Goal: Task Accomplishment & Management: Manage account settings

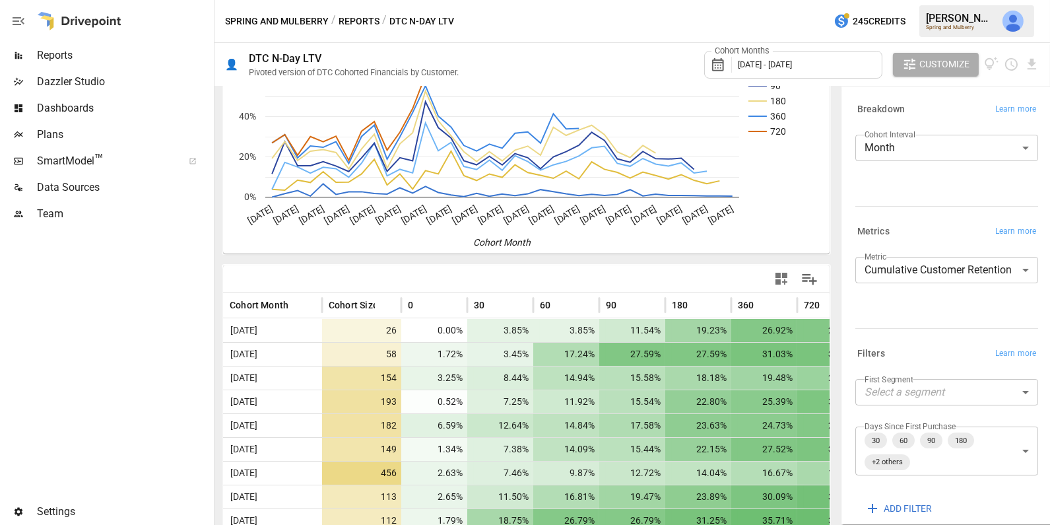
scroll to position [71, 0]
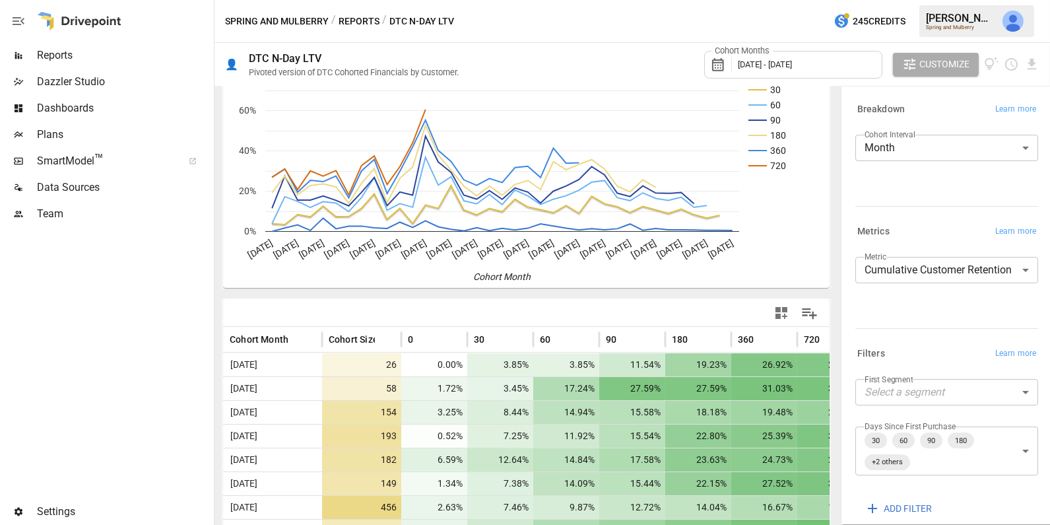
click at [792, 61] on span "[DATE] - [DATE]" at bounding box center [765, 64] width 54 height 10
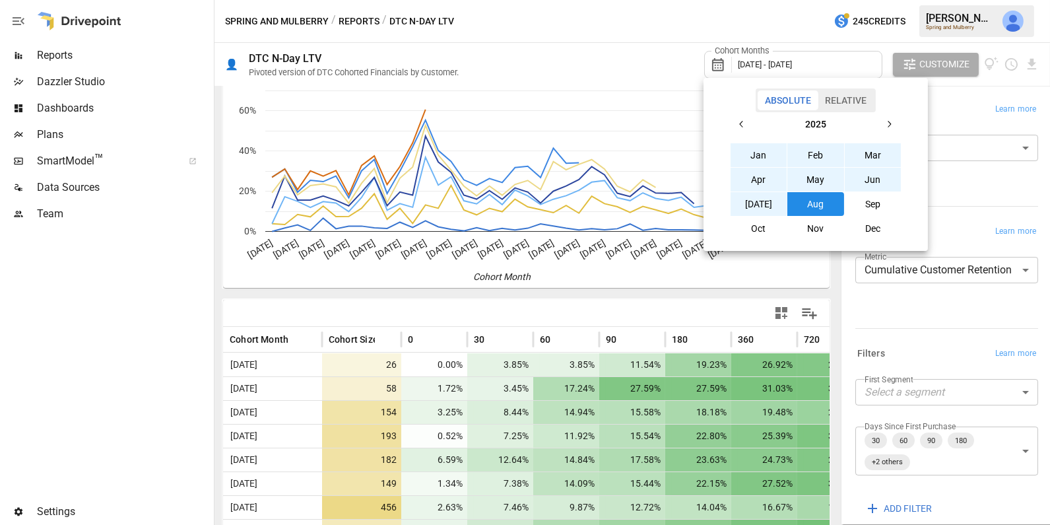
click at [951, 113] on div at bounding box center [525, 262] width 1050 height 525
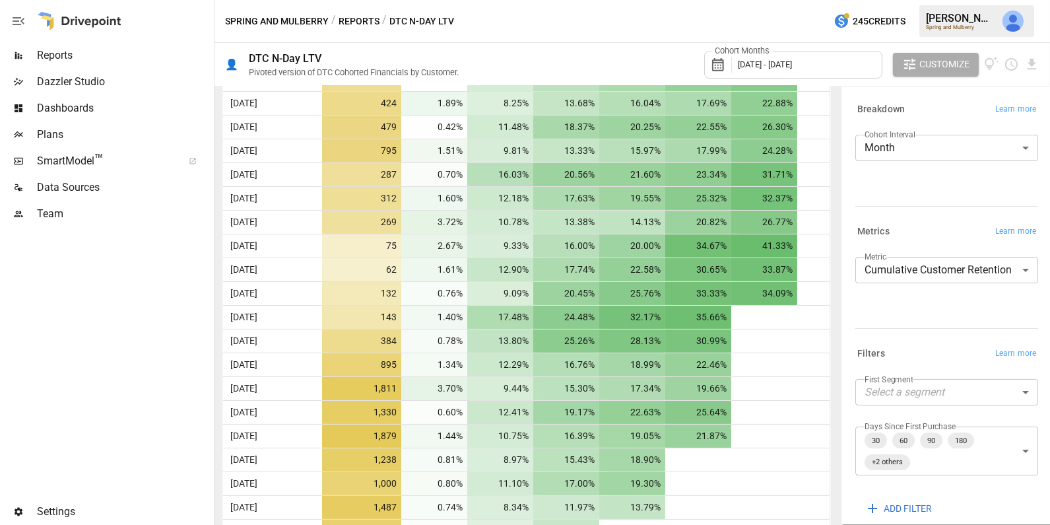
scroll to position [784, 0]
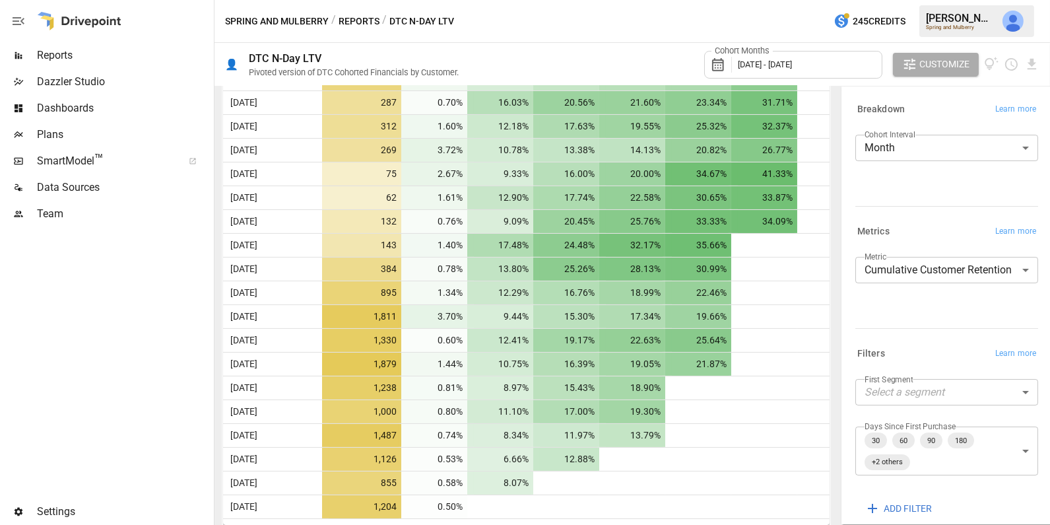
click at [885, 0] on body "Reports Dazzler Studio Dashboards Plans SmartModel ™ Data Sources Team Settings…" at bounding box center [525, 0] width 1050 height 0
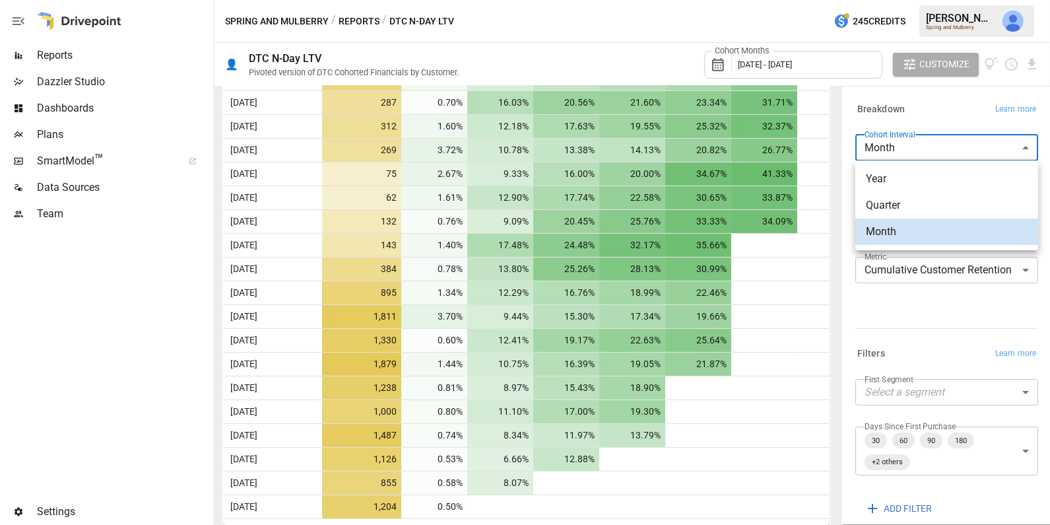
click at [887, 176] on span "Year" at bounding box center [947, 179] width 162 height 16
type input "****"
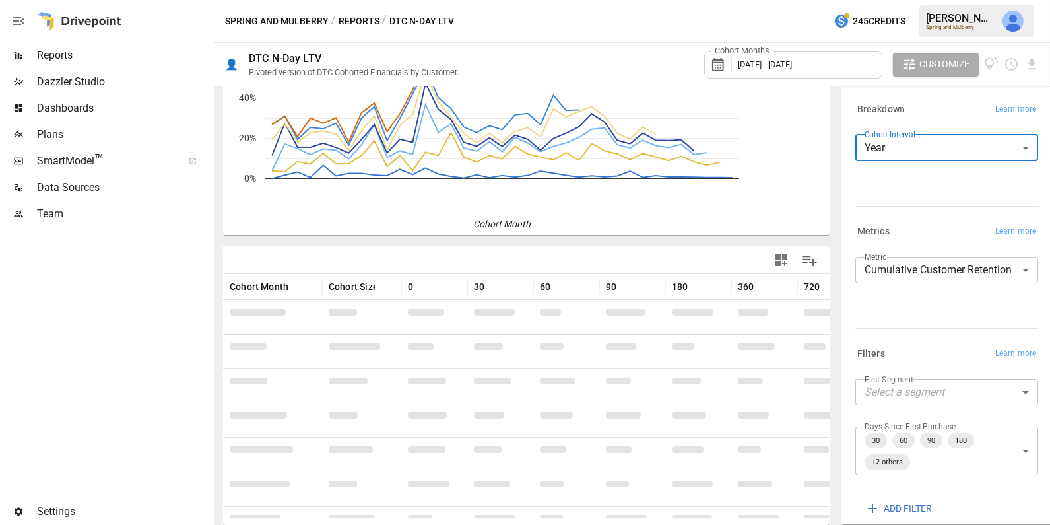
scroll to position [116, 0]
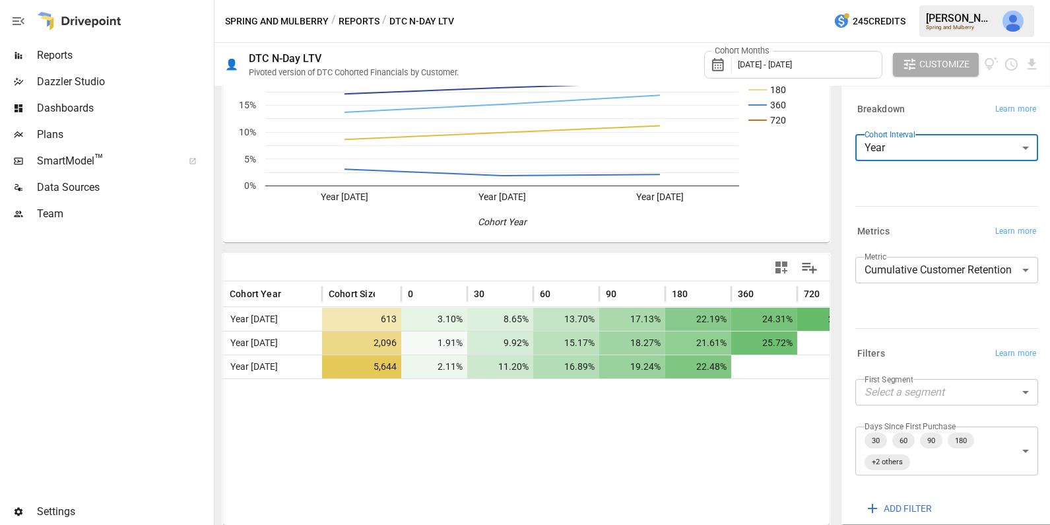
click at [792, 65] on span "[DATE] - [DATE]" at bounding box center [765, 64] width 54 height 10
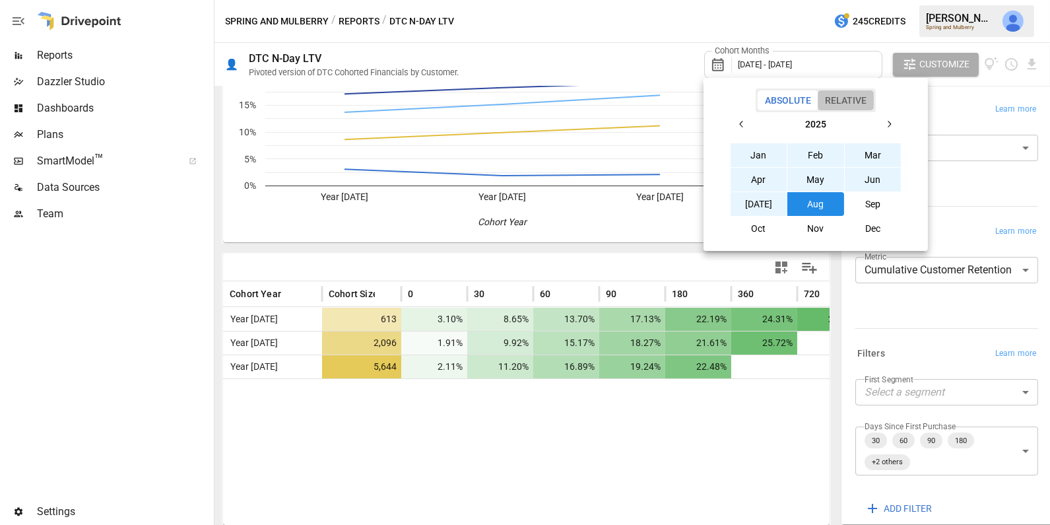
click at [851, 96] on button "Relative" at bounding box center [846, 100] width 56 height 20
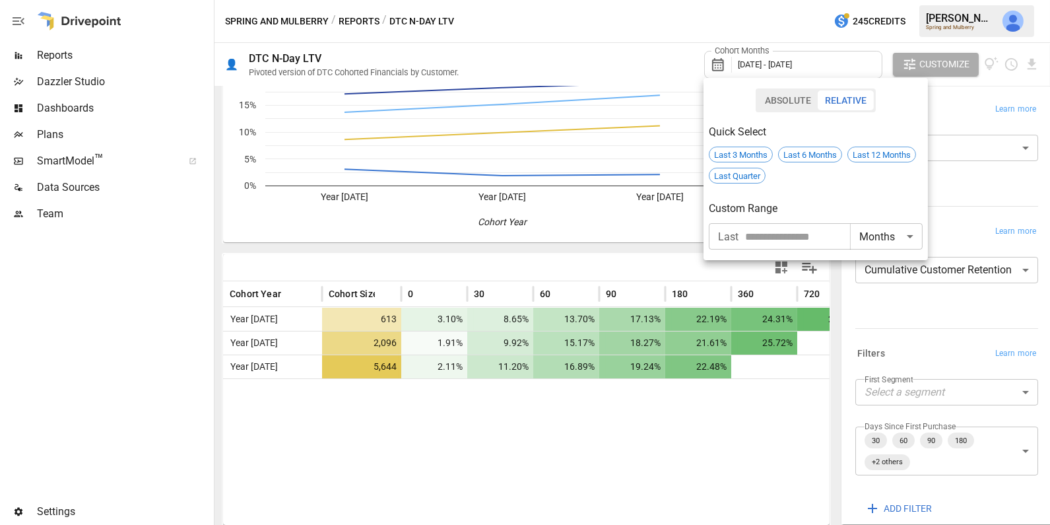
click at [787, 232] on input "number" at bounding box center [797, 236] width 105 height 26
type input "*"
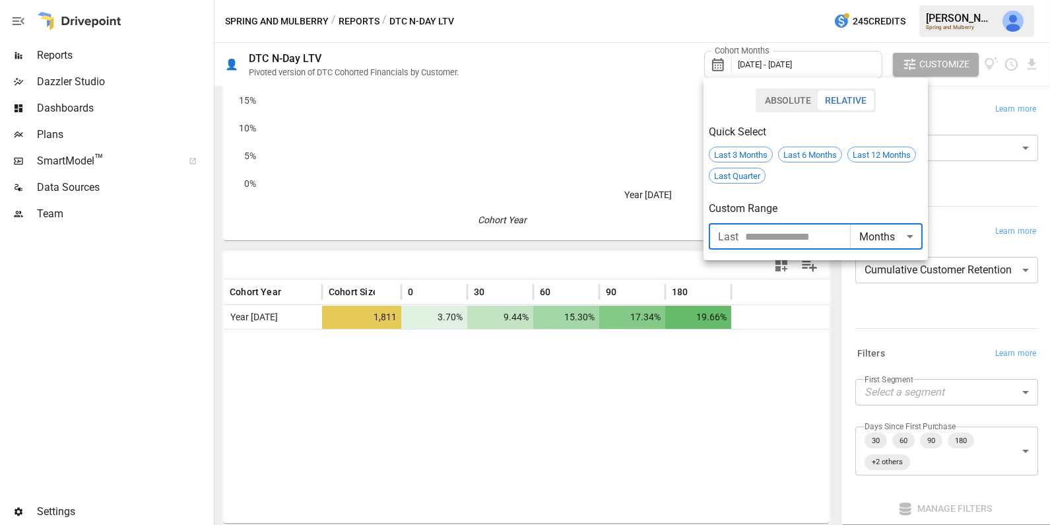
scroll to position [116, 0]
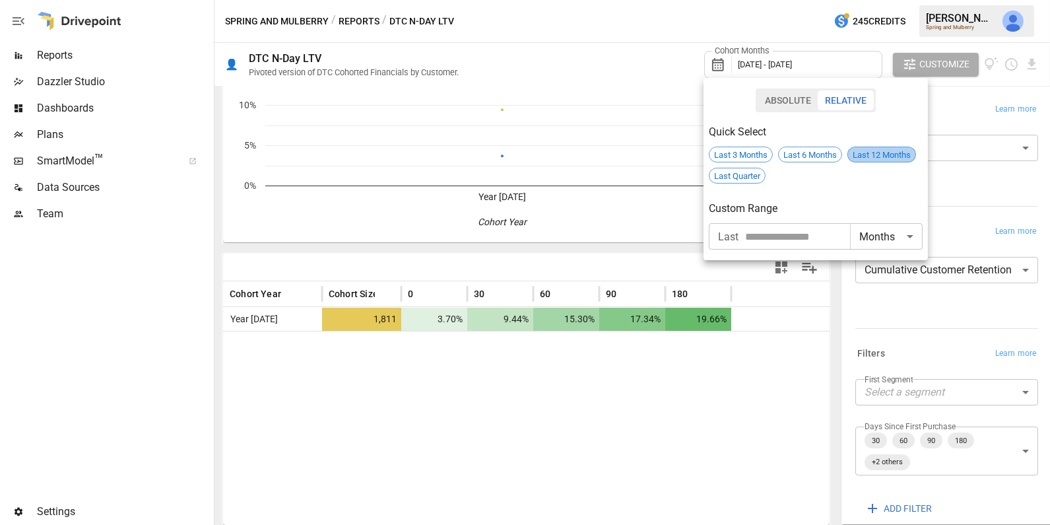
click at [881, 155] on span "Last 12 Months" at bounding box center [881, 155] width 67 height 10
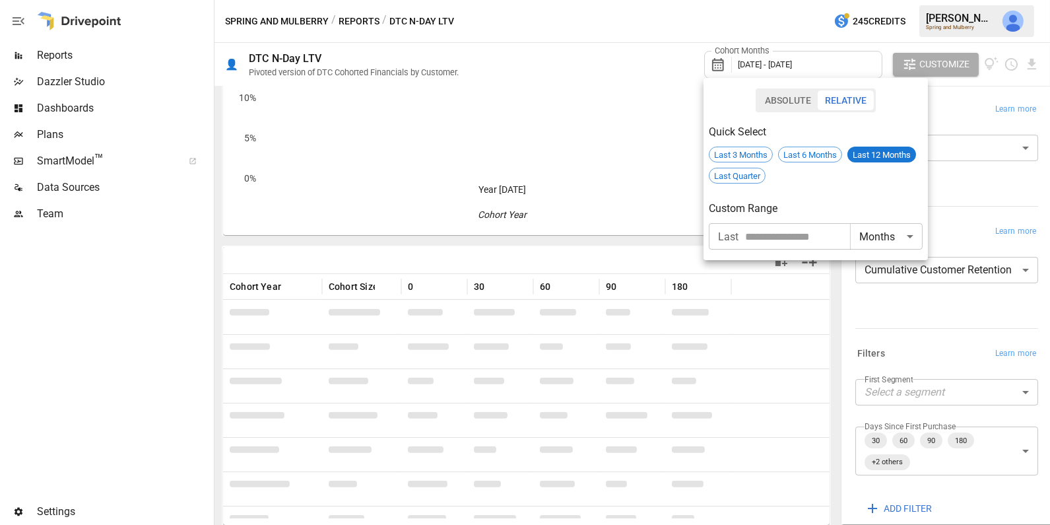
scroll to position [116, 0]
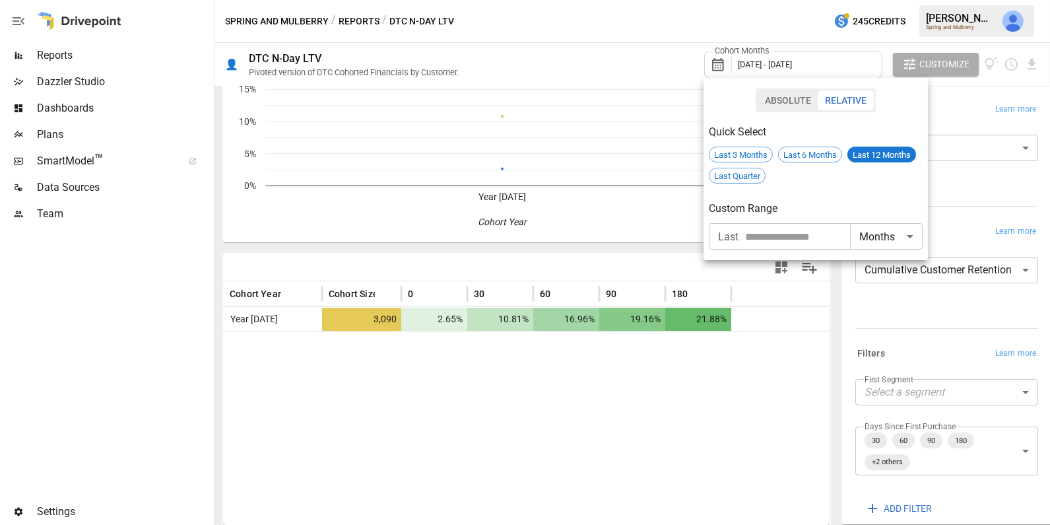
click at [957, 339] on div at bounding box center [525, 262] width 1050 height 525
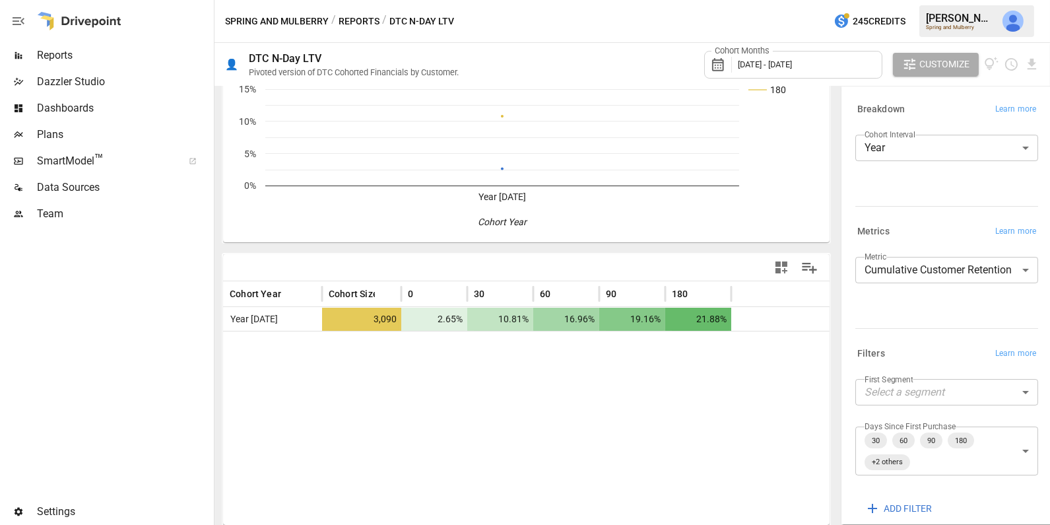
scroll to position [66, 0]
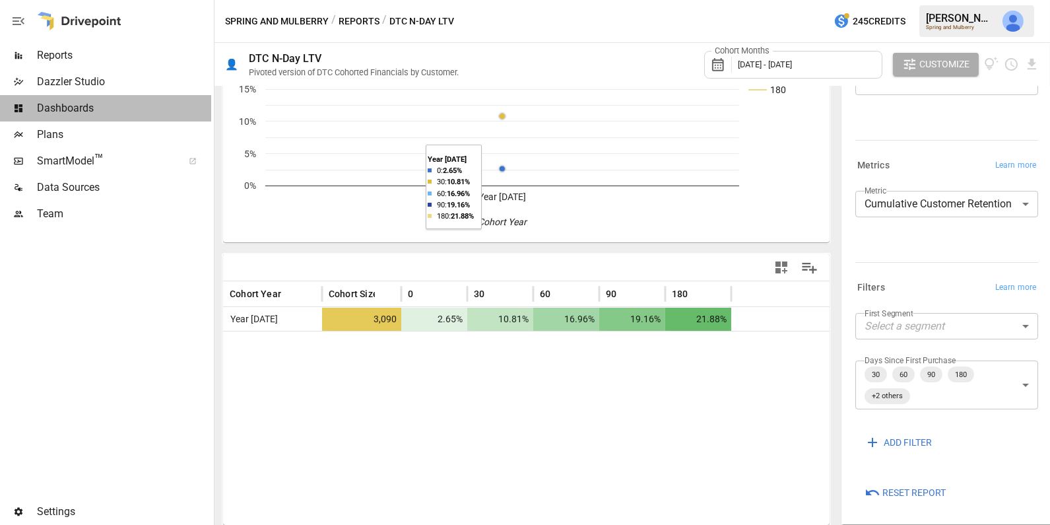
click at [97, 109] on span "Dashboards" at bounding box center [124, 108] width 174 height 16
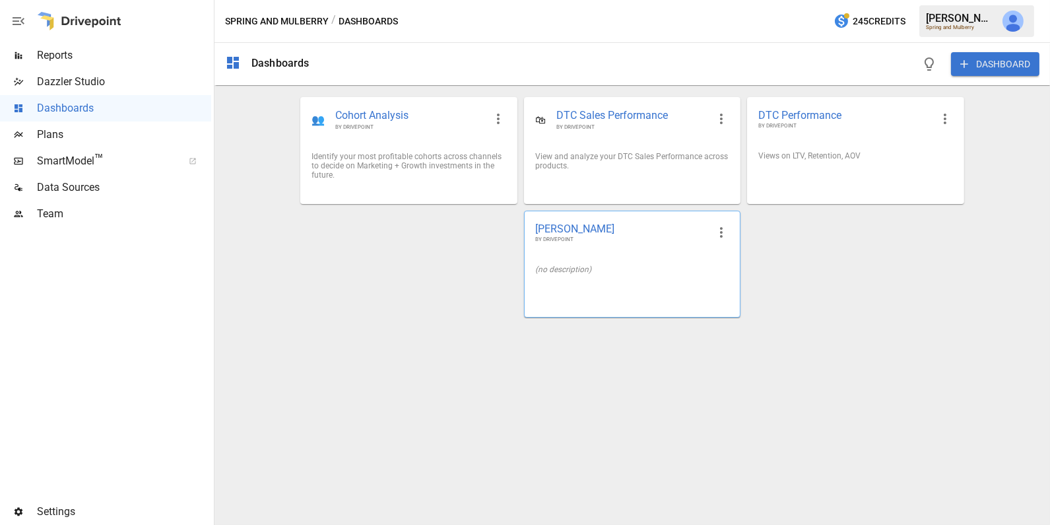
click at [601, 248] on div "[PERSON_NAME] BY DRIVEPOINT" at bounding box center [632, 232] width 215 height 43
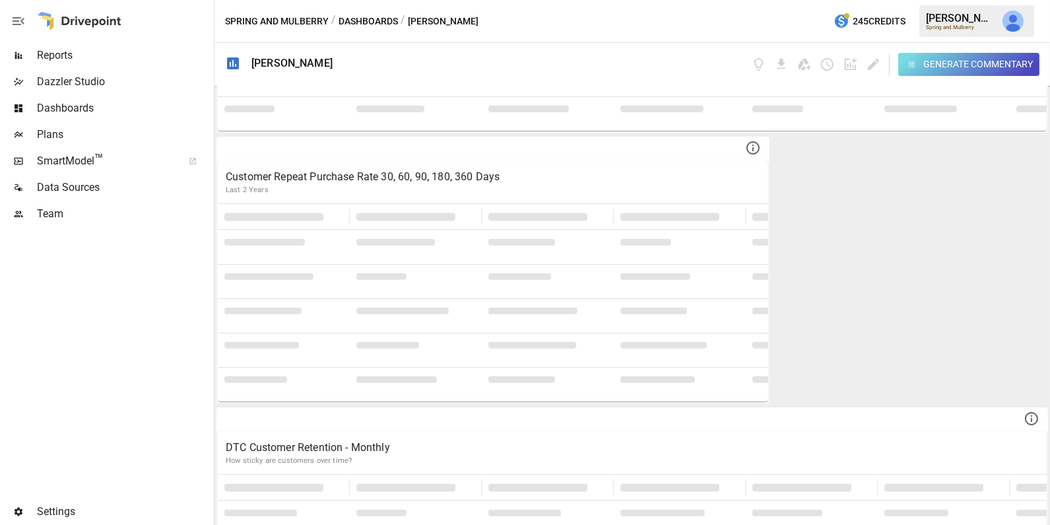
scroll to position [226, 0]
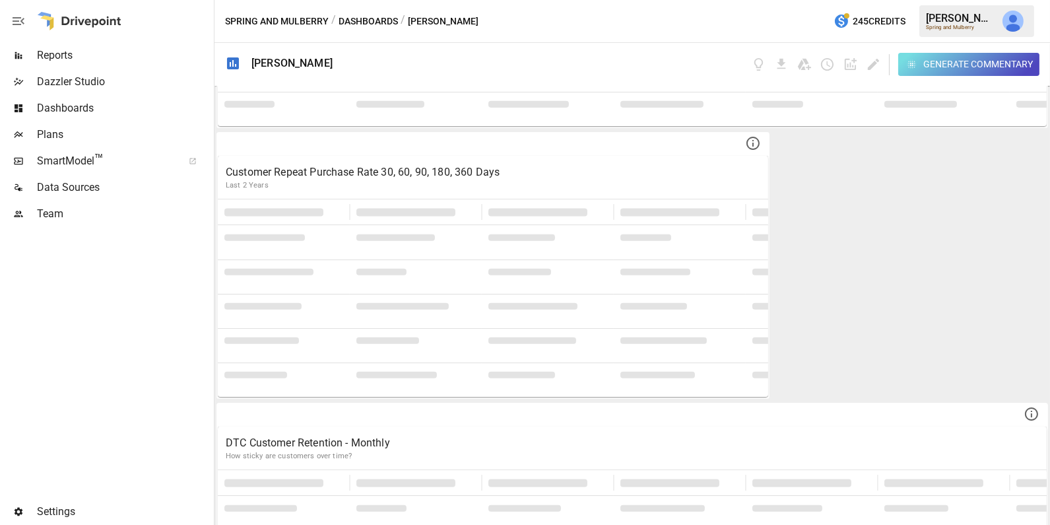
click at [589, 315] on div at bounding box center [548, 306] width 132 height 24
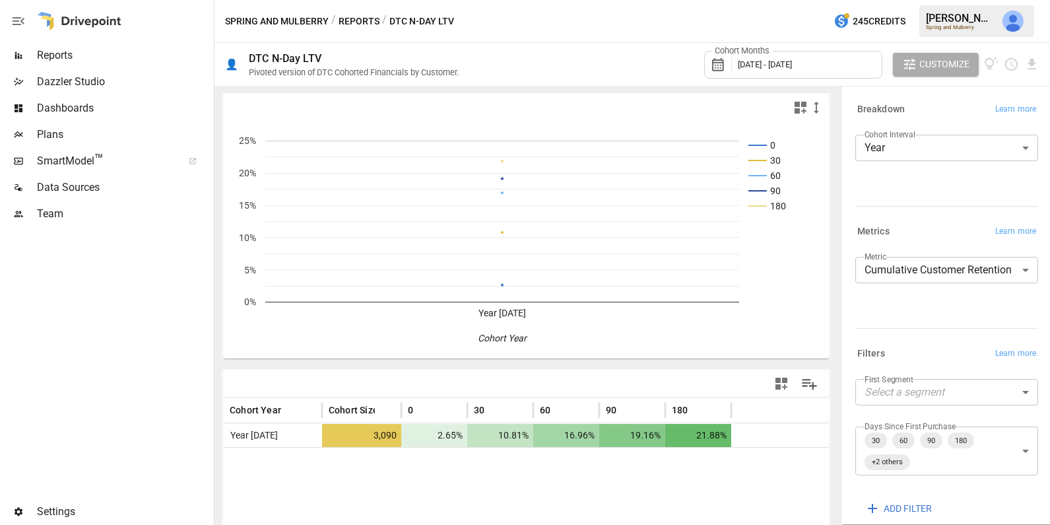
click at [770, 70] on div "Cohort Months [DATE] - [DATE]" at bounding box center [793, 65] width 178 height 28
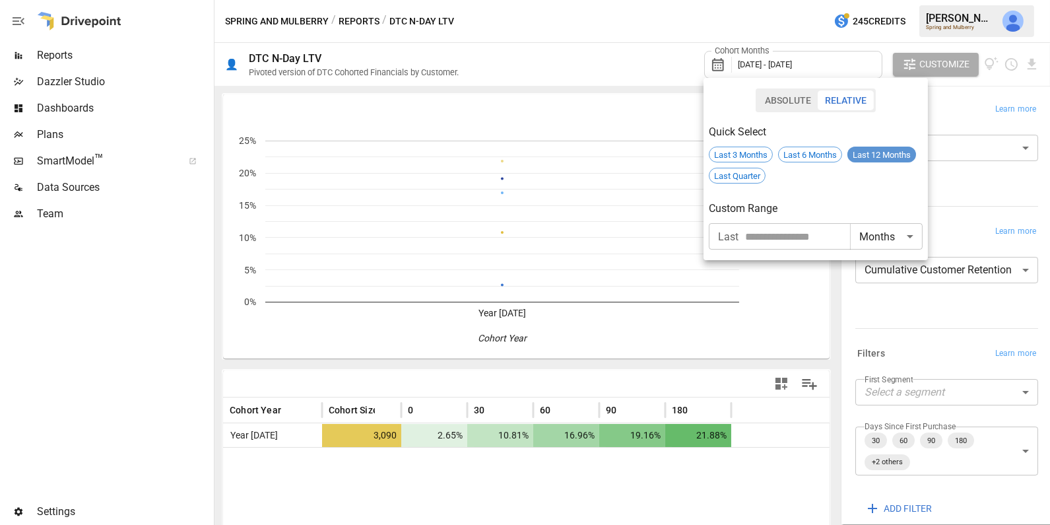
click at [881, 150] on span "Last 12 Months" at bounding box center [882, 155] width 69 height 10
click at [950, 151] on div at bounding box center [525, 262] width 1050 height 525
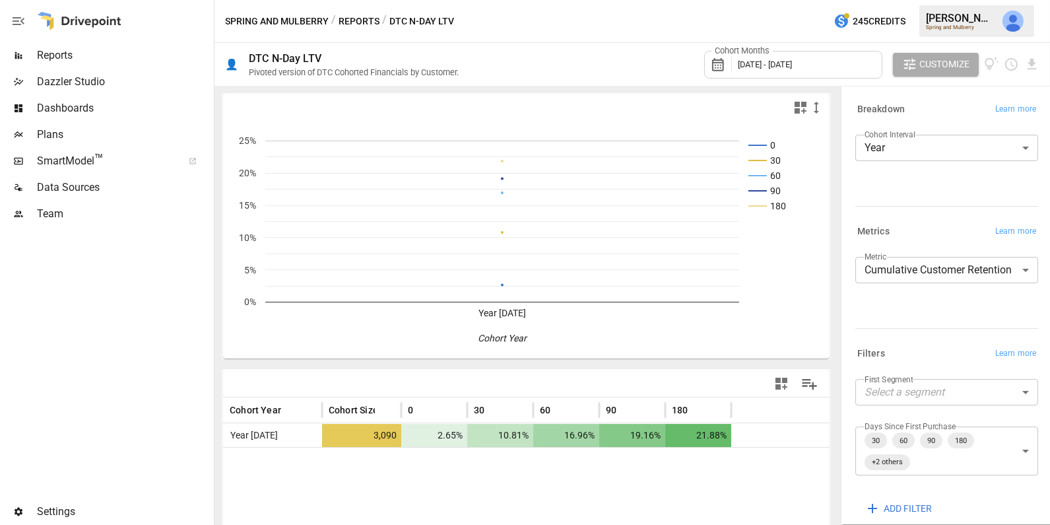
click at [950, 0] on body "**********" at bounding box center [525, 0] width 1050 height 0
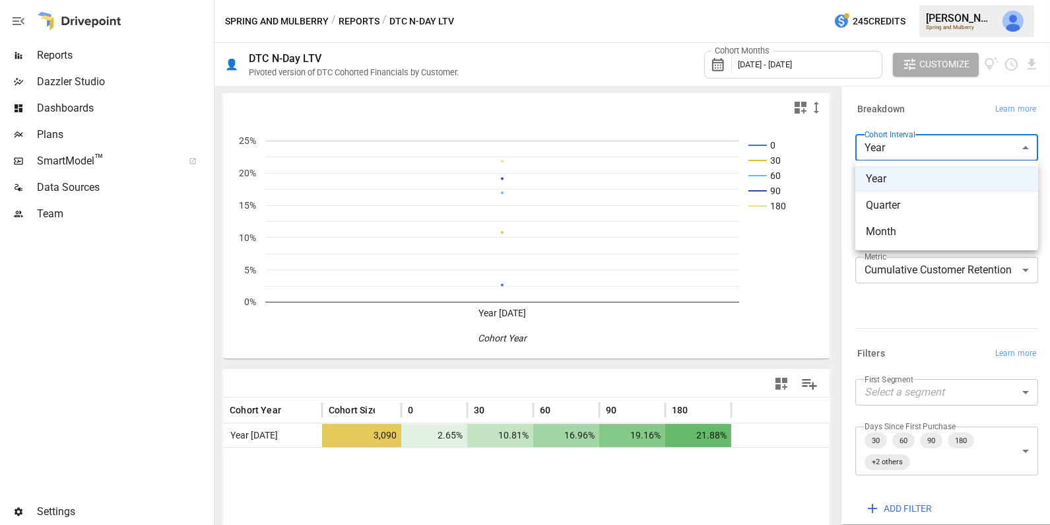
click at [910, 240] on li "Month" at bounding box center [947, 231] width 183 height 26
type input "*****"
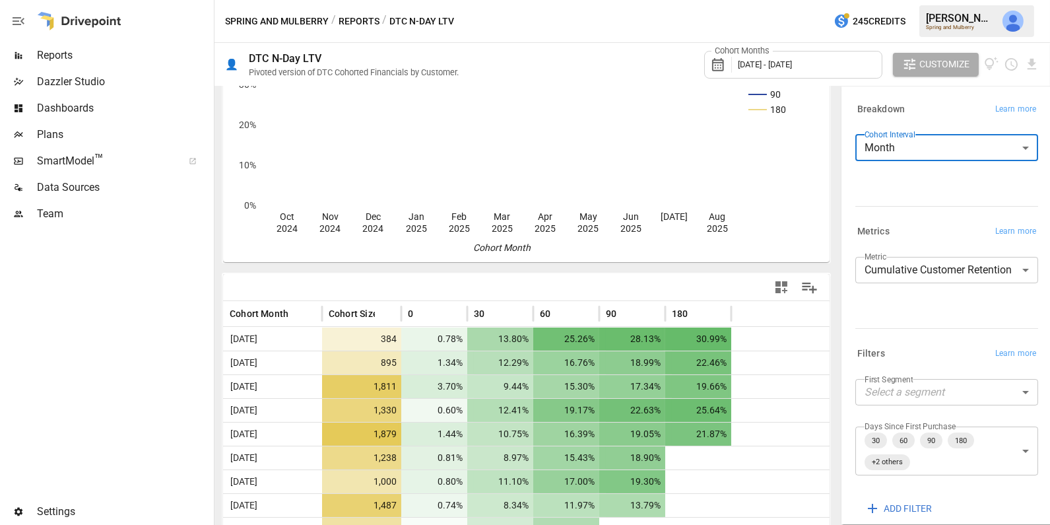
scroll to position [166, 0]
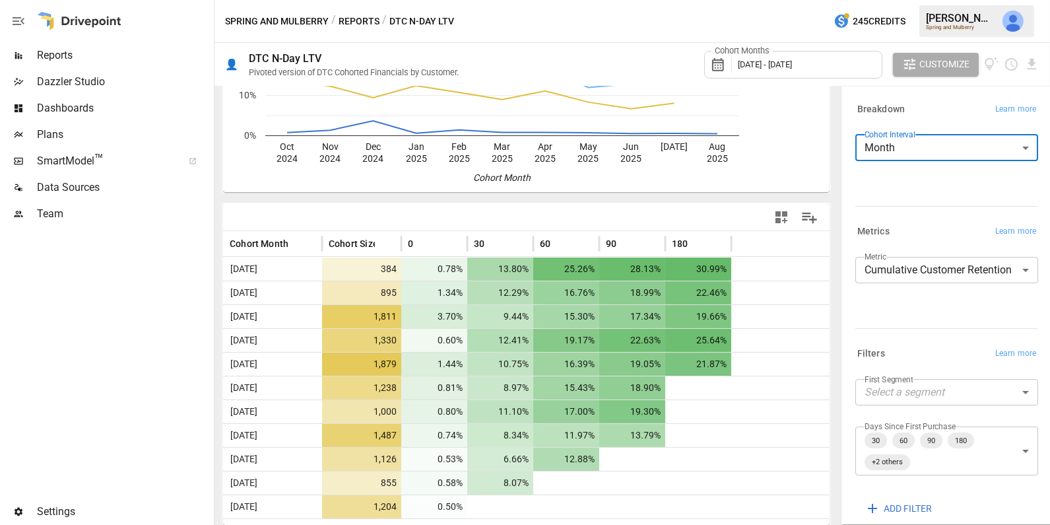
click at [95, 101] on span "Dashboards" at bounding box center [124, 108] width 174 height 16
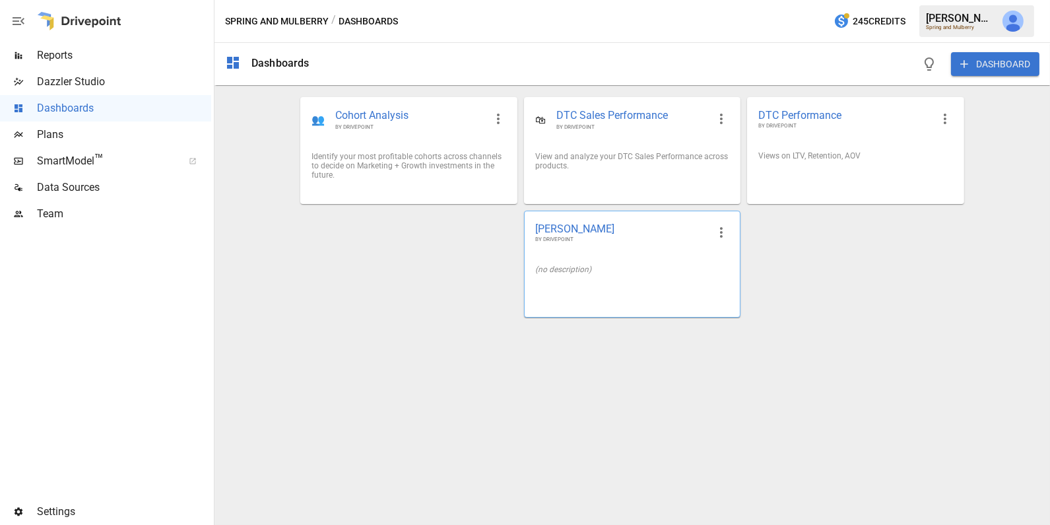
click at [627, 273] on div "(no description)" at bounding box center [632, 269] width 194 height 9
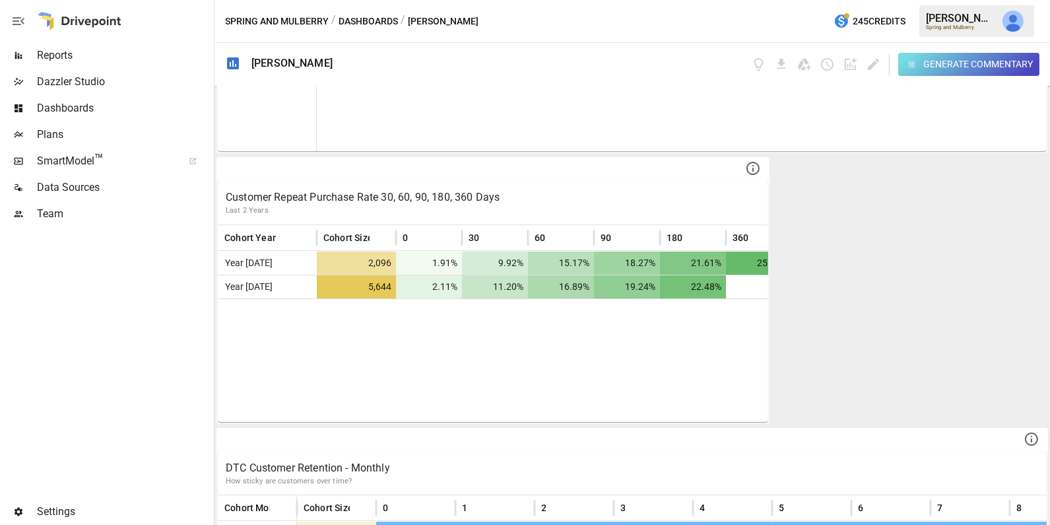
scroll to position [196, 0]
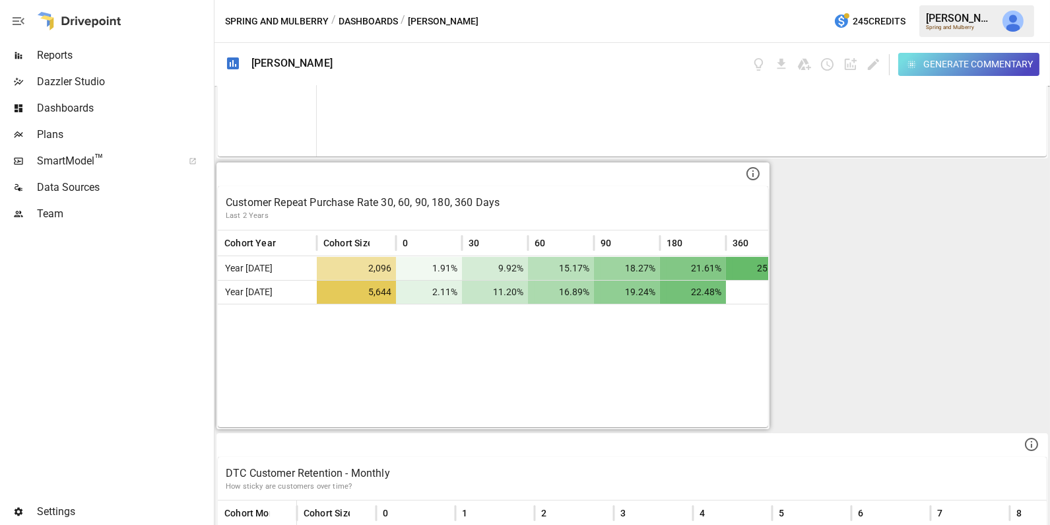
click at [566, 318] on div at bounding box center [505, 365] width 574 height 123
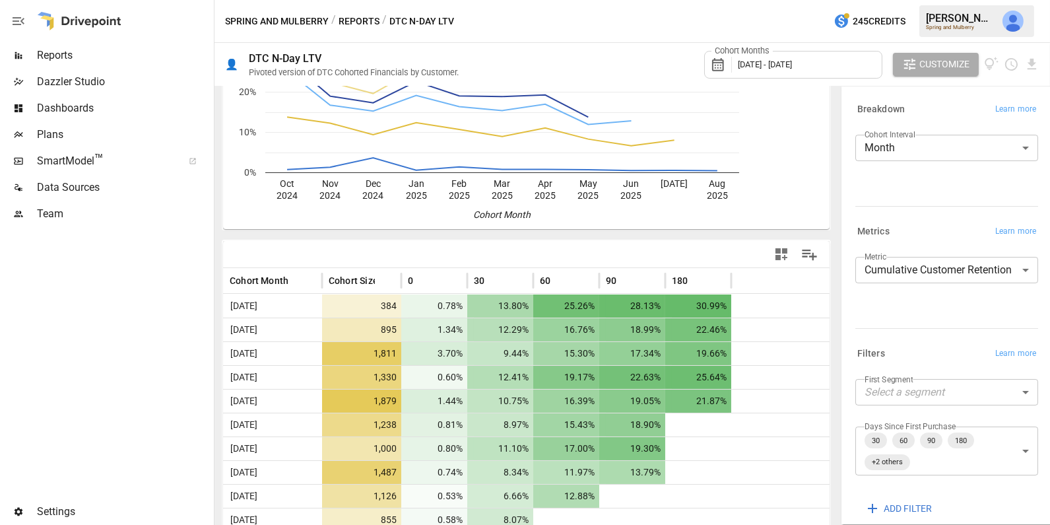
scroll to position [166, 0]
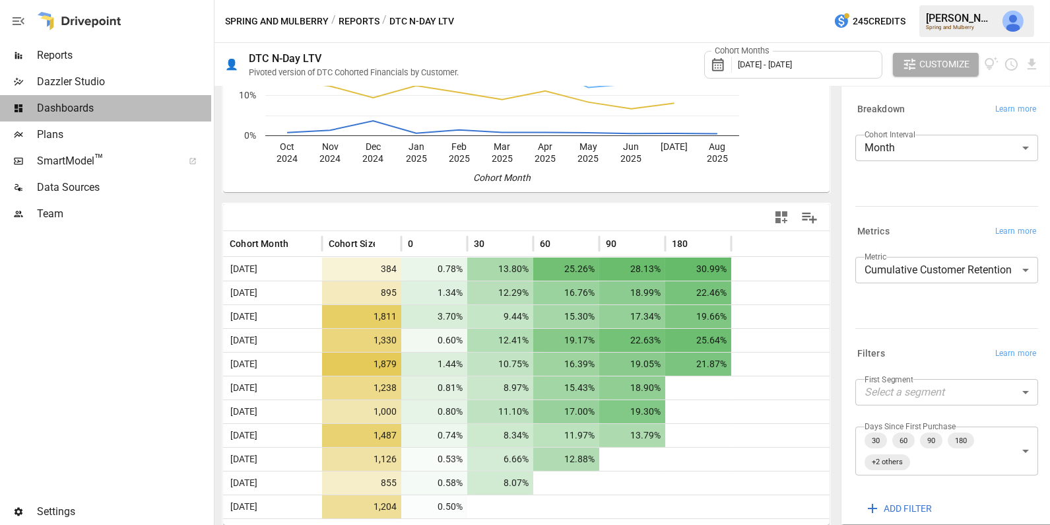
click at [96, 111] on span "Dashboards" at bounding box center [124, 108] width 174 height 16
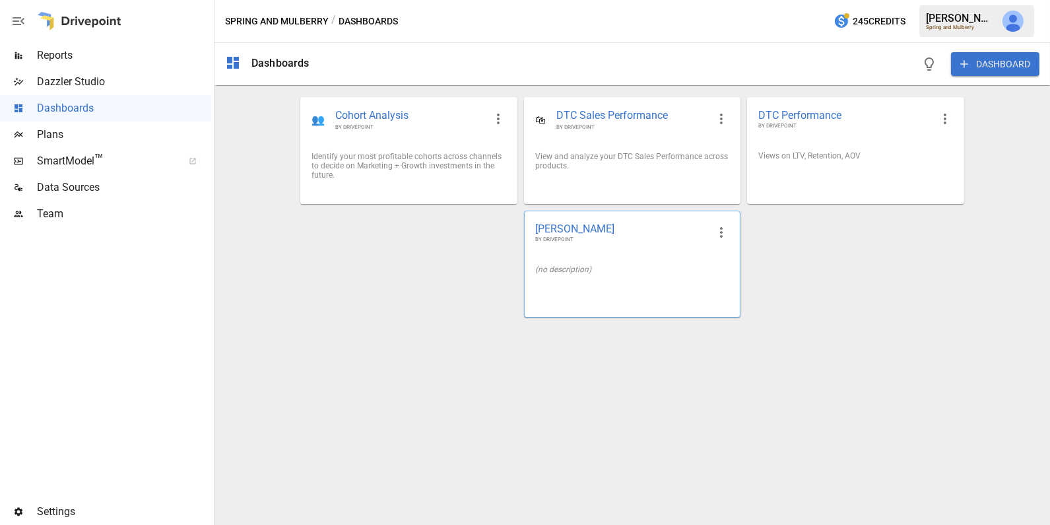
click at [623, 292] on div at bounding box center [632, 290] width 215 height 11
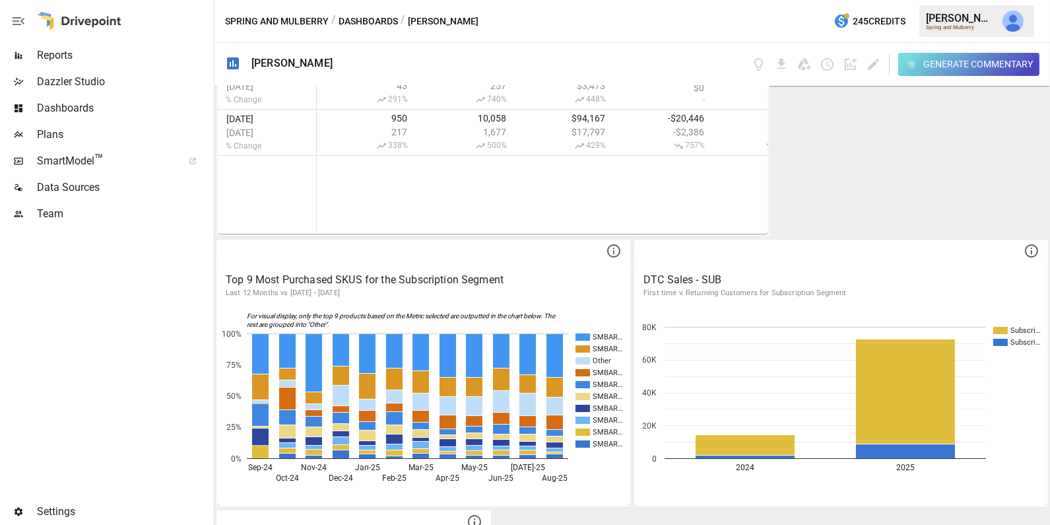
scroll to position [3883, 0]
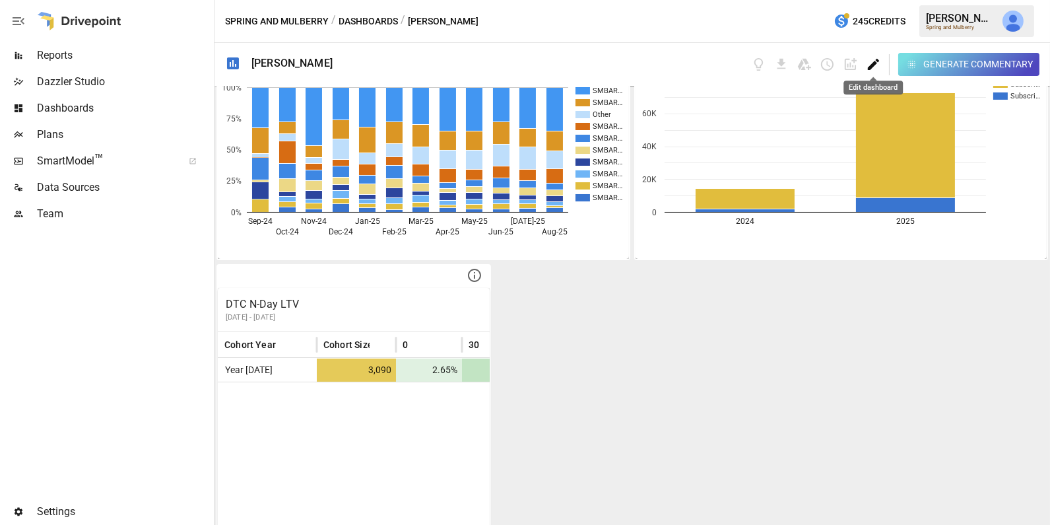
click at [875, 63] on icon "Edit dashboard" at bounding box center [873, 64] width 11 height 11
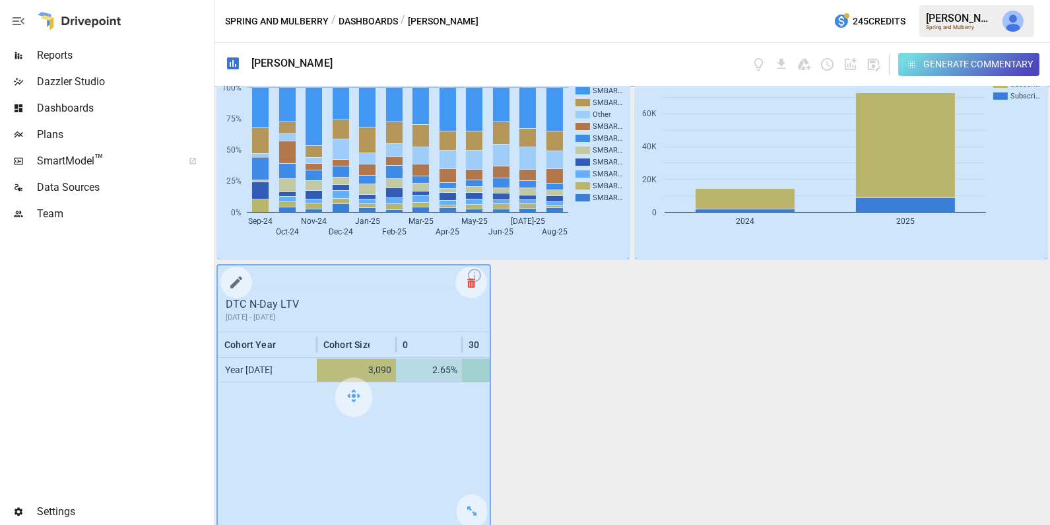
click at [473, 283] on icon at bounding box center [471, 283] width 8 height 1
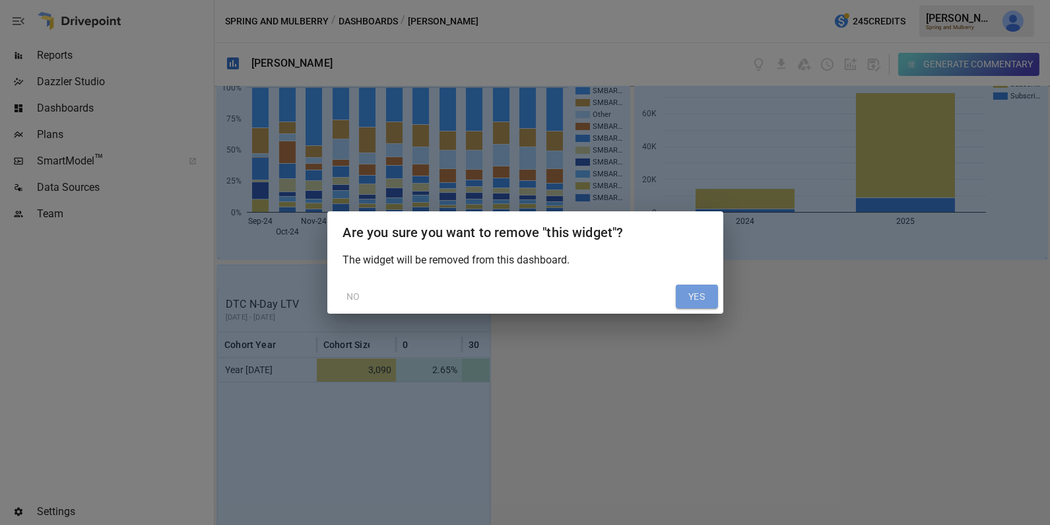
click at [687, 296] on button "YES" at bounding box center [697, 297] width 42 height 24
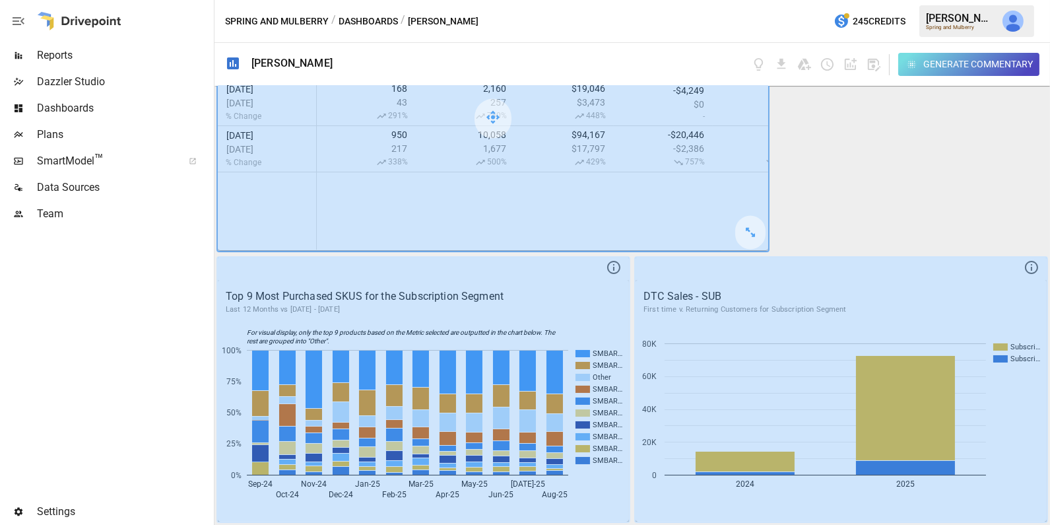
scroll to position [3613, 0]
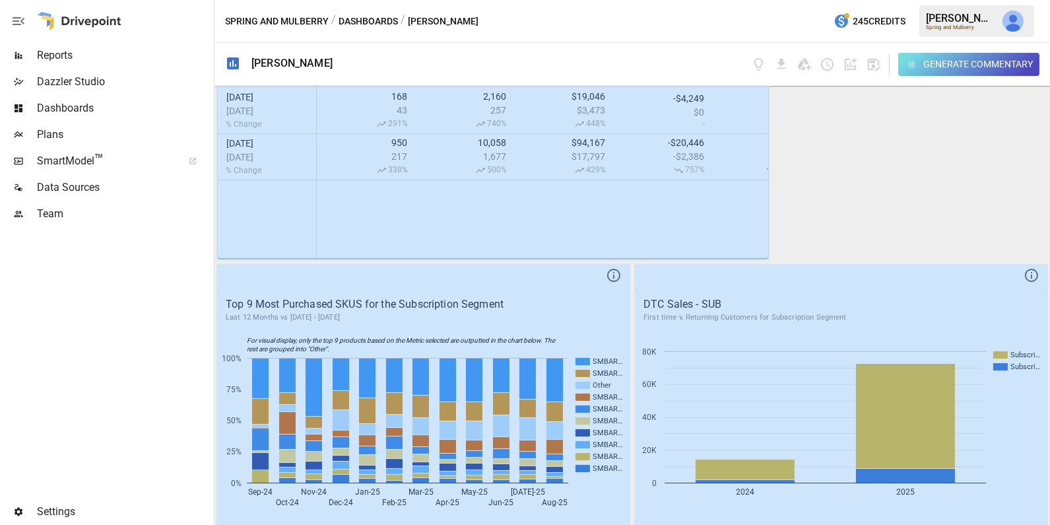
click at [126, 110] on span "Dashboards" at bounding box center [124, 108] width 174 height 16
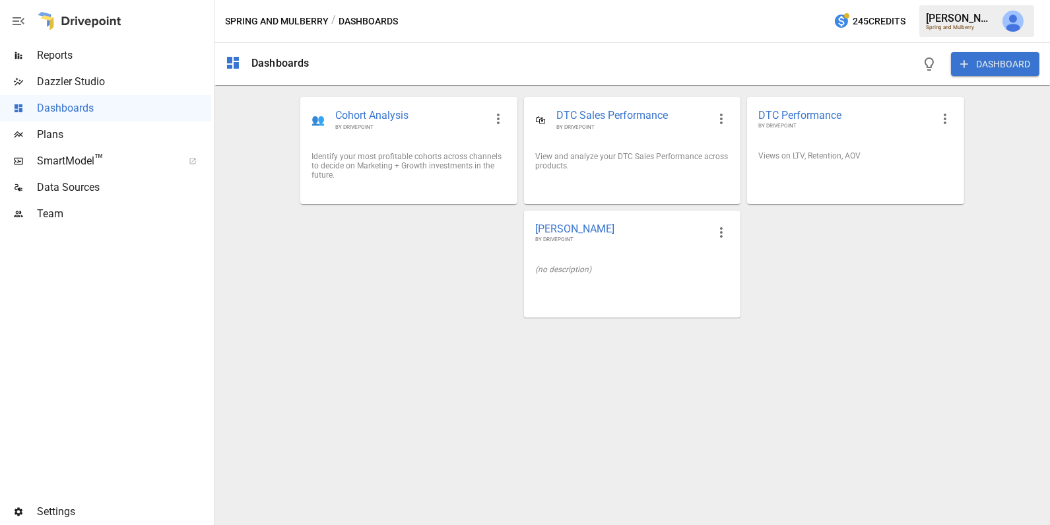
click at [133, 60] on span "Reports" at bounding box center [124, 56] width 174 height 16
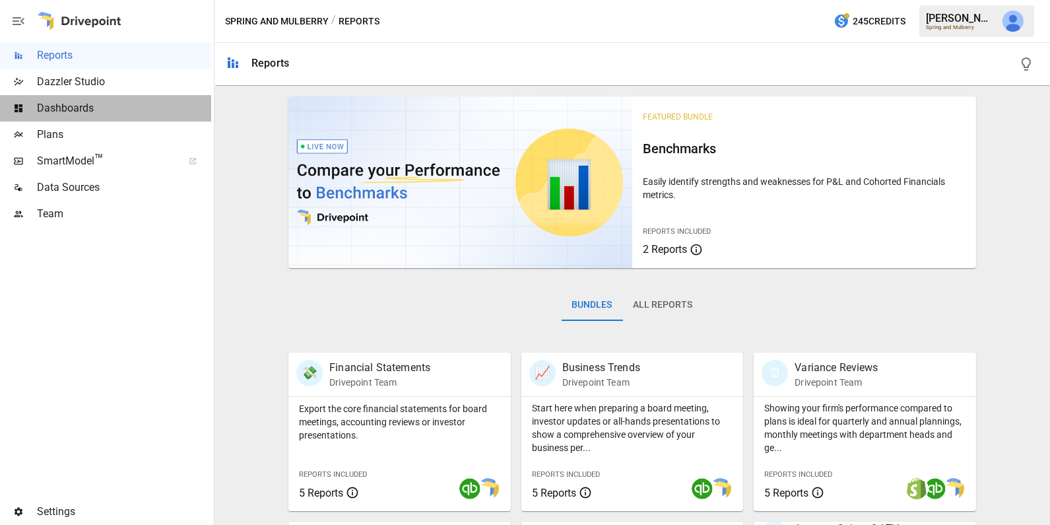
click at [108, 105] on span "Dashboards" at bounding box center [124, 108] width 174 height 16
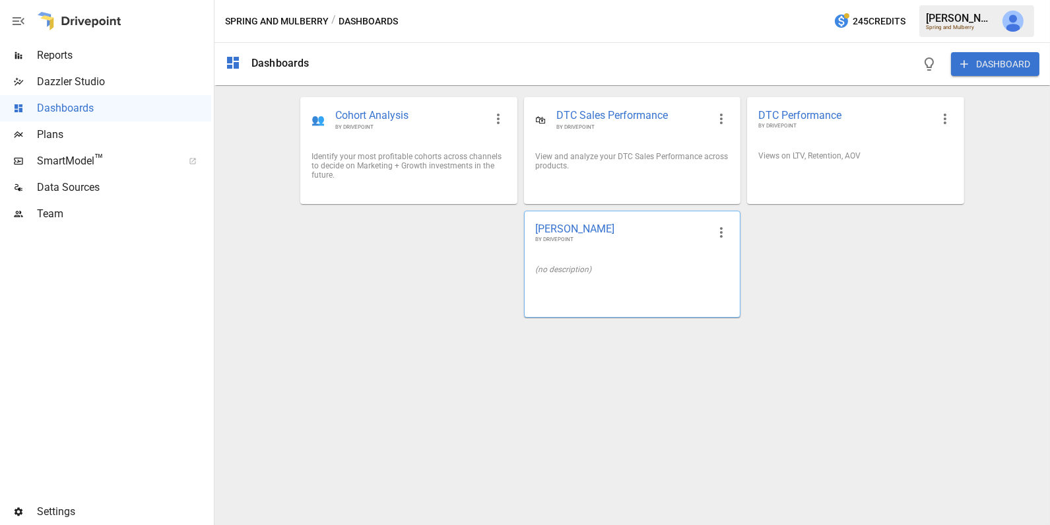
click at [593, 285] on div at bounding box center [632, 290] width 215 height 11
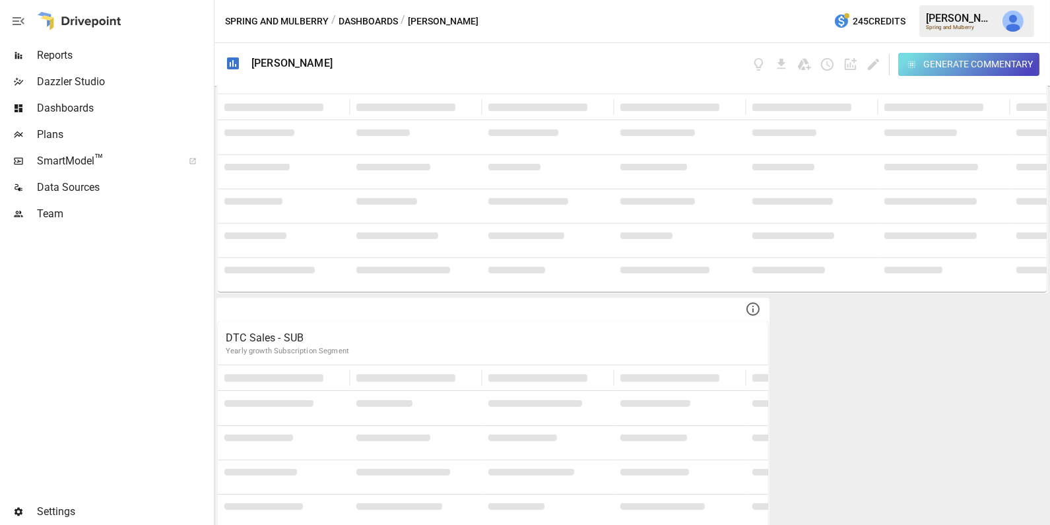
scroll to position [2767, 0]
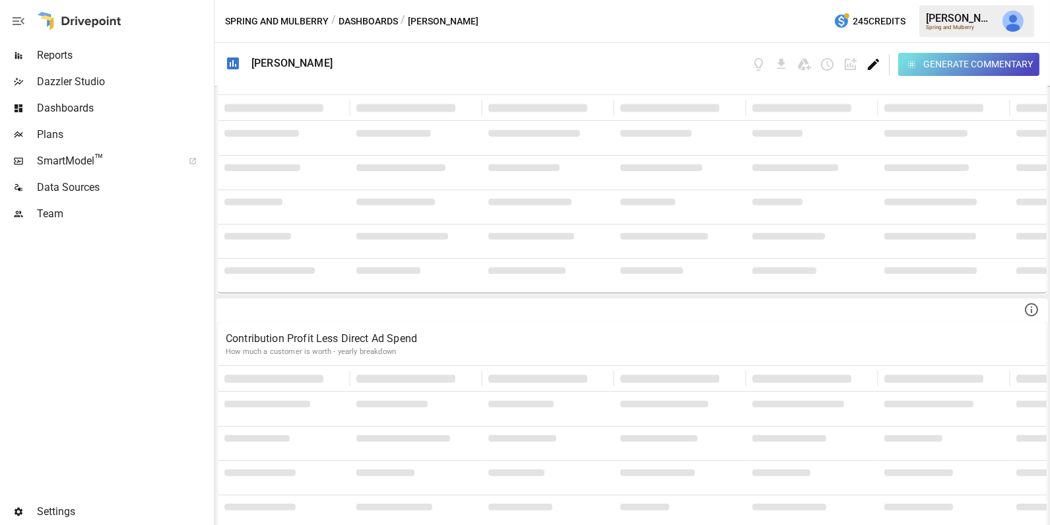
click at [874, 67] on icon "Edit dashboard" at bounding box center [873, 64] width 15 height 15
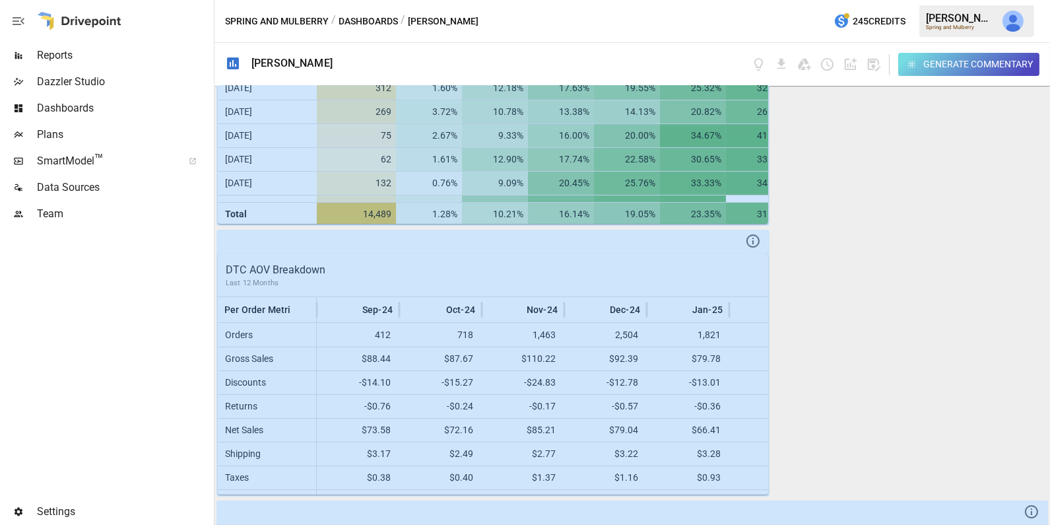
scroll to position [0, 0]
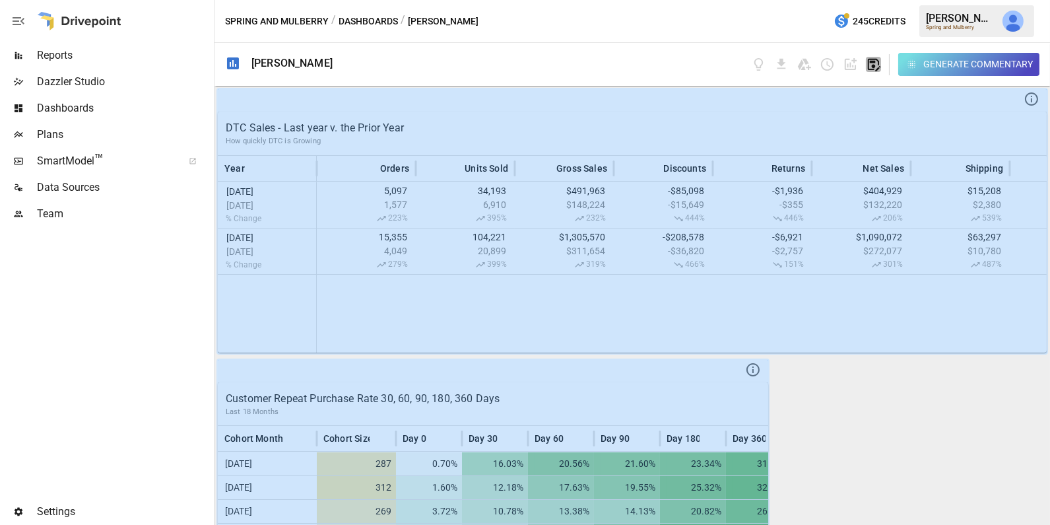
click at [874, 65] on icon "button" at bounding box center [874, 65] width 13 height 13
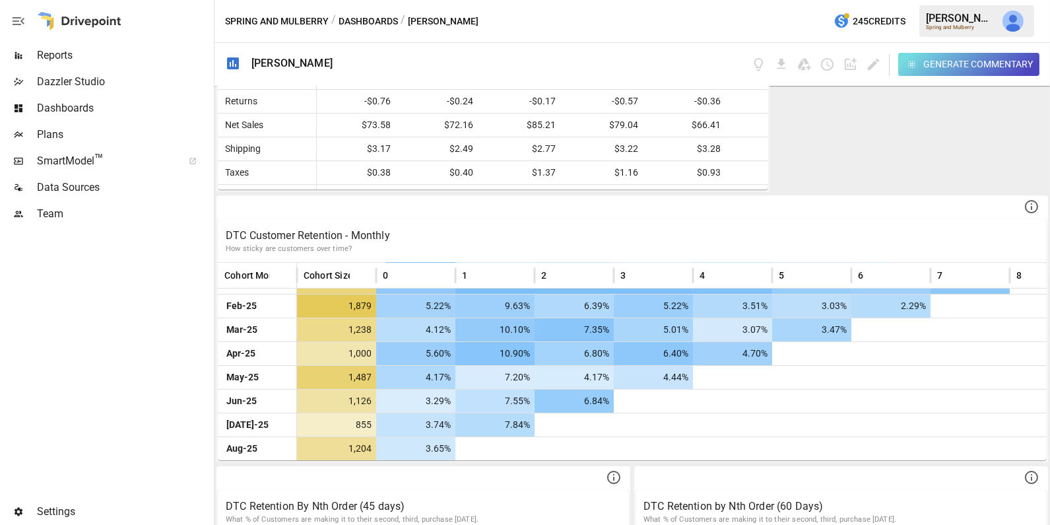
scroll to position [663, 0]
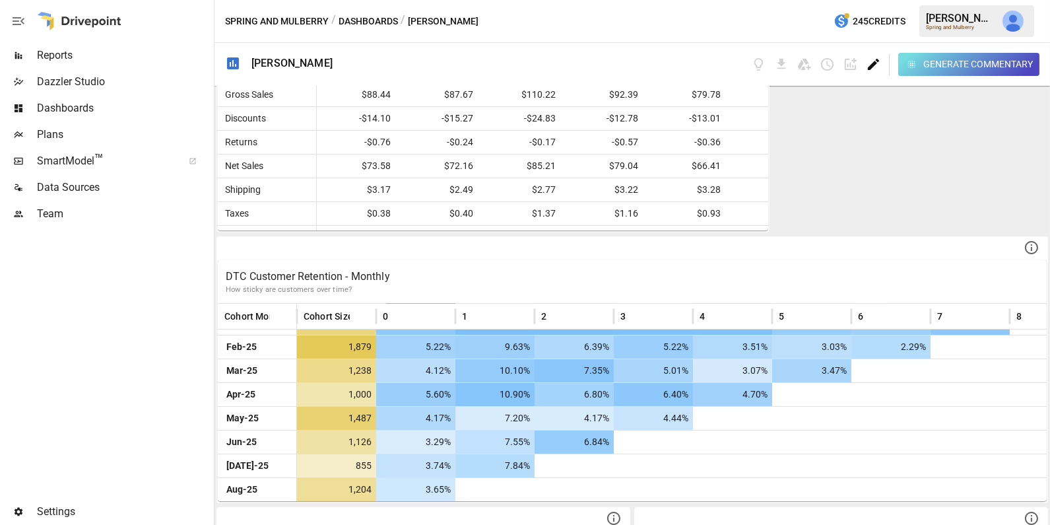
click at [875, 65] on icon "Edit dashboard" at bounding box center [873, 64] width 15 height 15
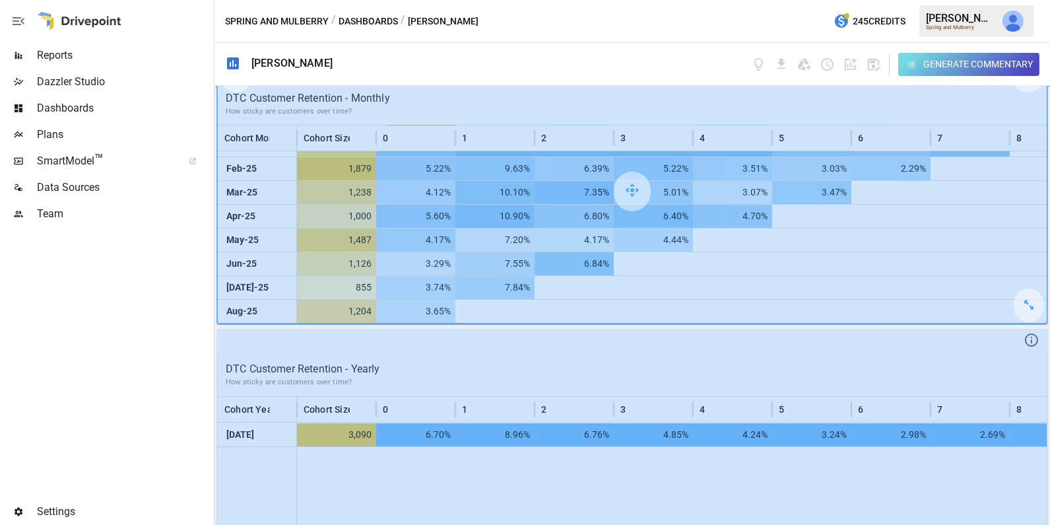
scroll to position [849, 0]
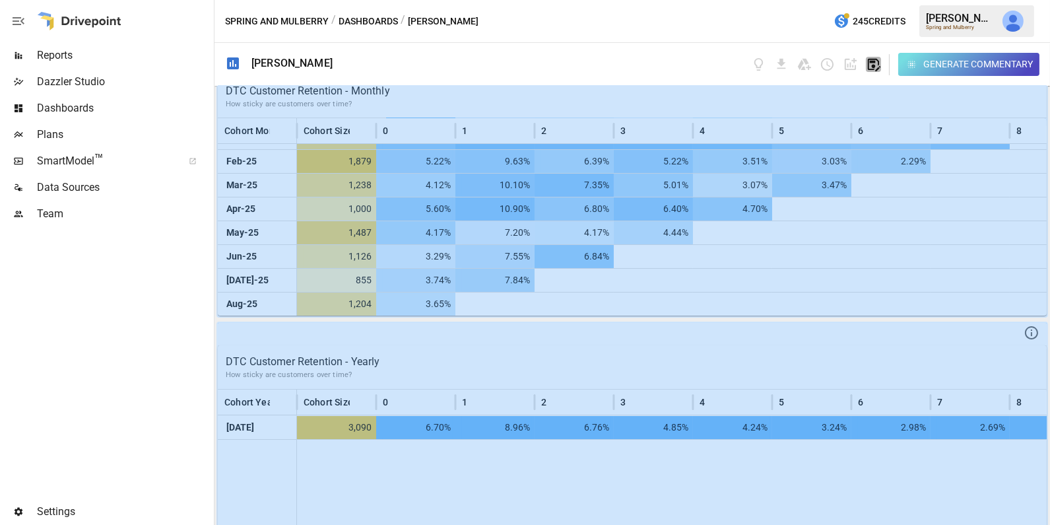
click at [875, 68] on icon "button" at bounding box center [873, 64] width 15 height 15
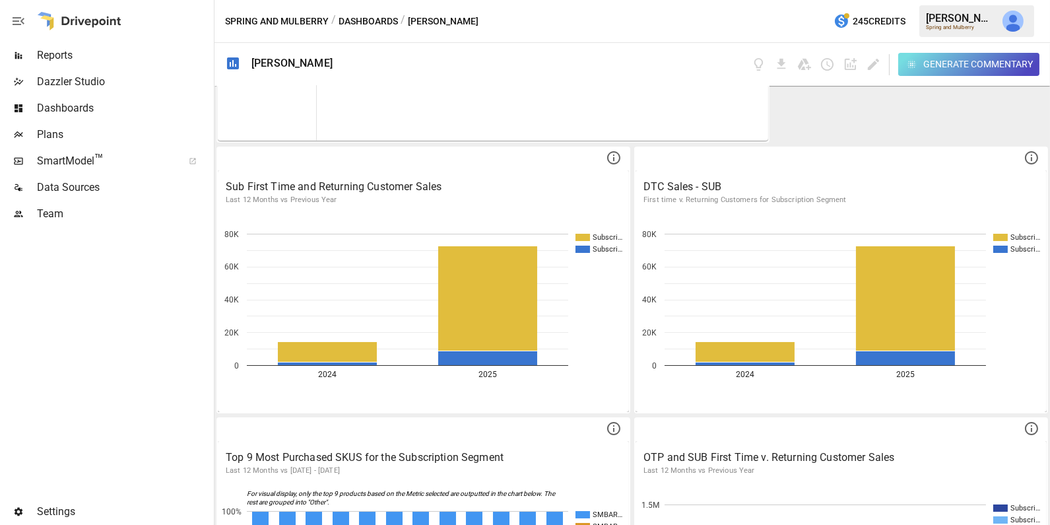
scroll to position [3466, 0]
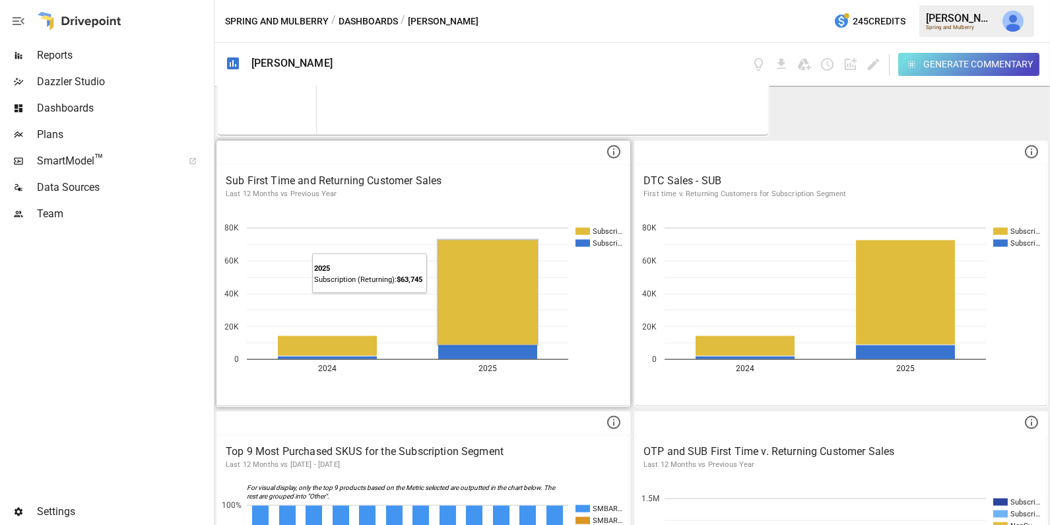
click at [490, 310] on rect "A chart." at bounding box center [487, 292] width 99 height 104
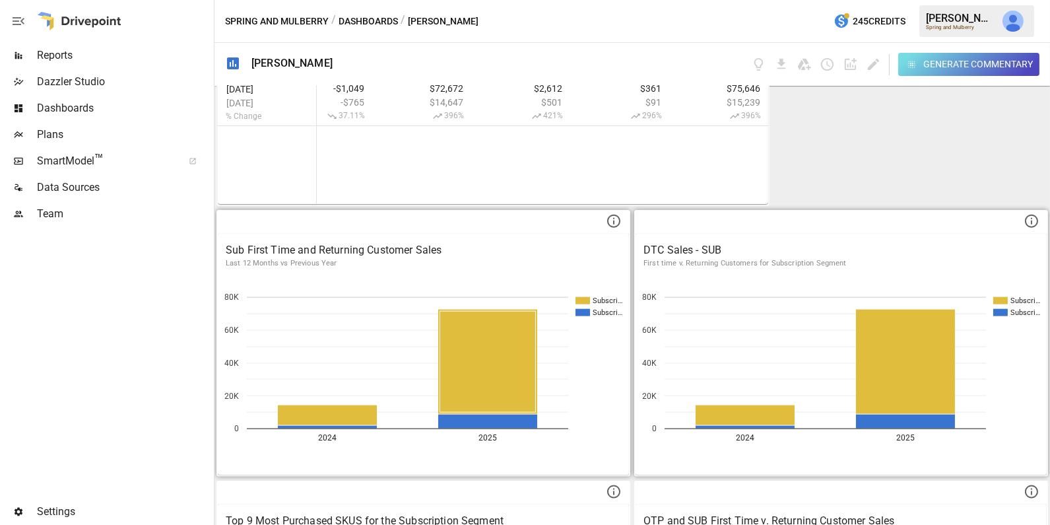
scroll to position [3412, 0]
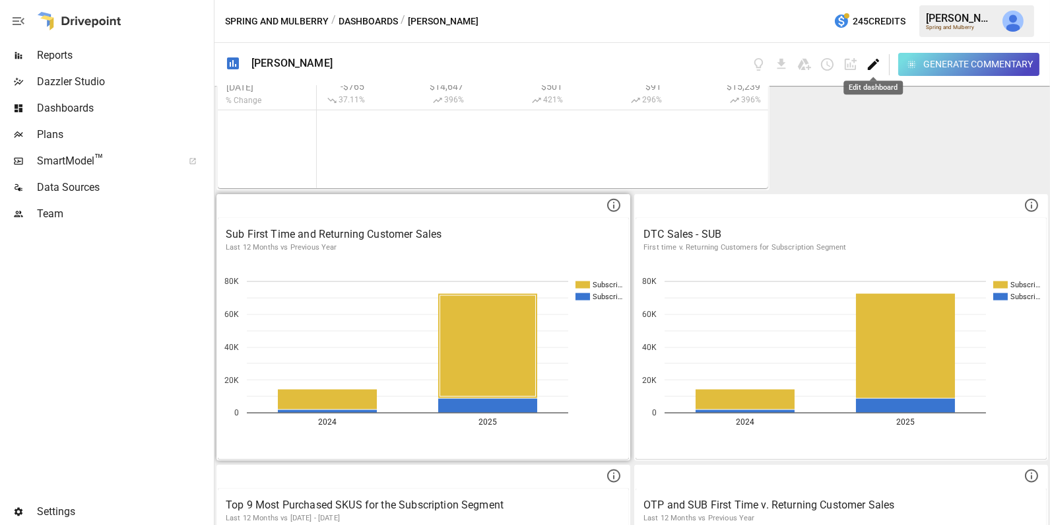
click at [871, 62] on icon "Edit dashboard" at bounding box center [873, 64] width 15 height 15
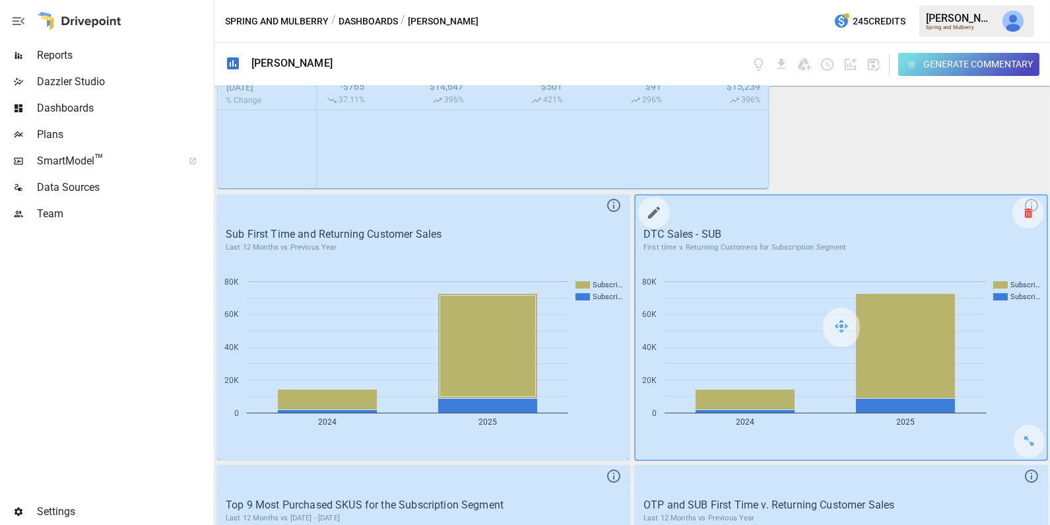
click at [1035, 203] on div at bounding box center [1029, 213] width 32 height 32
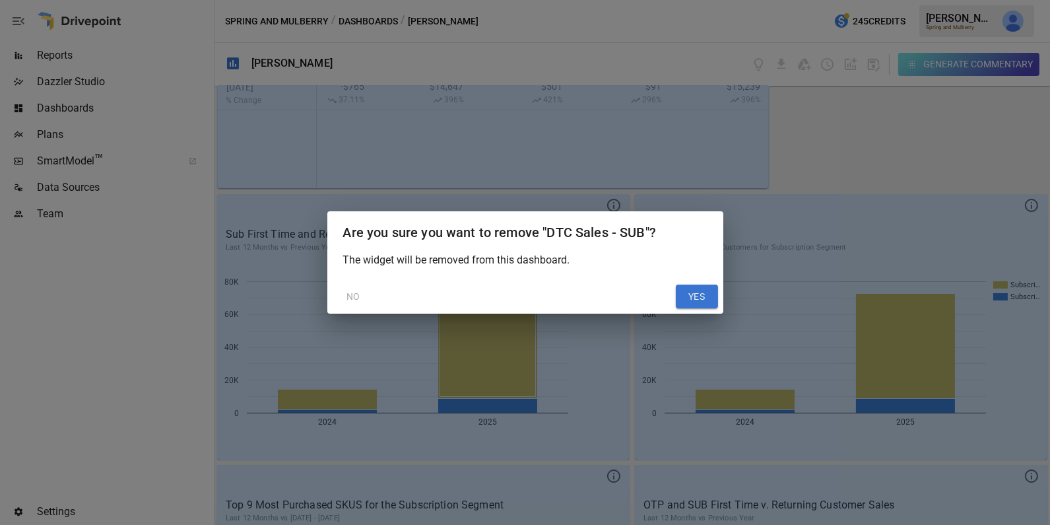
click at [692, 296] on button "YES" at bounding box center [697, 297] width 42 height 24
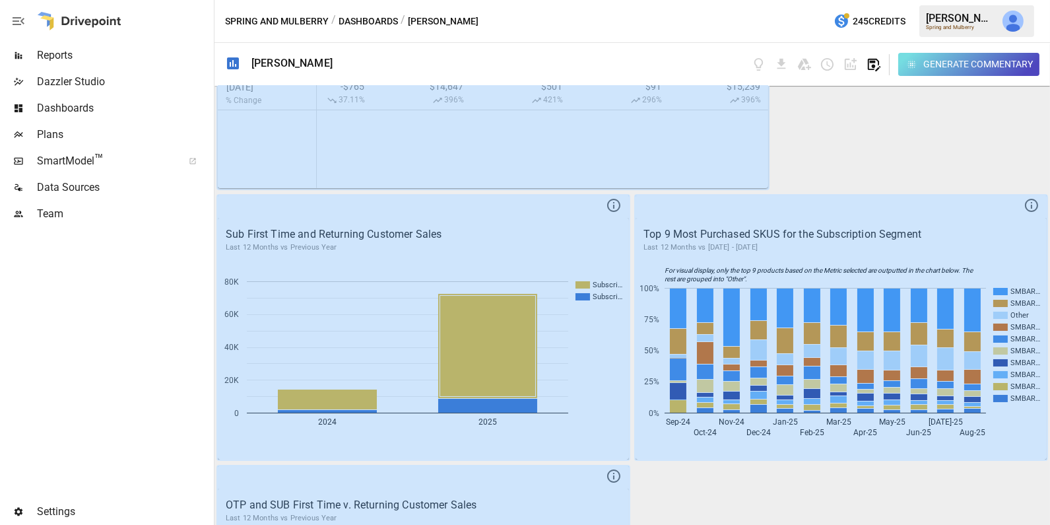
click at [874, 59] on icon "button" at bounding box center [874, 65] width 13 height 13
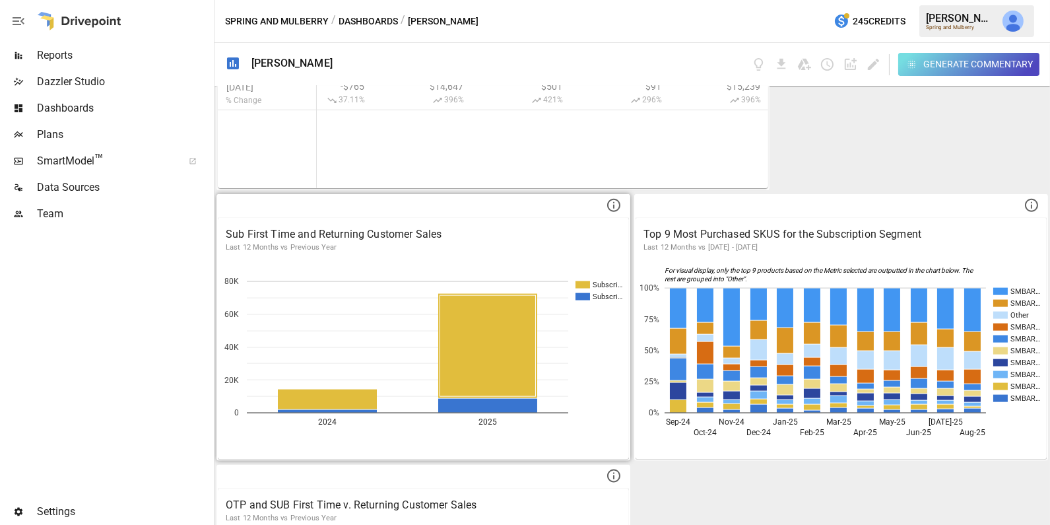
click at [487, 242] on p "Last 12 Months vs Previous Year" at bounding box center [423, 247] width 395 height 11
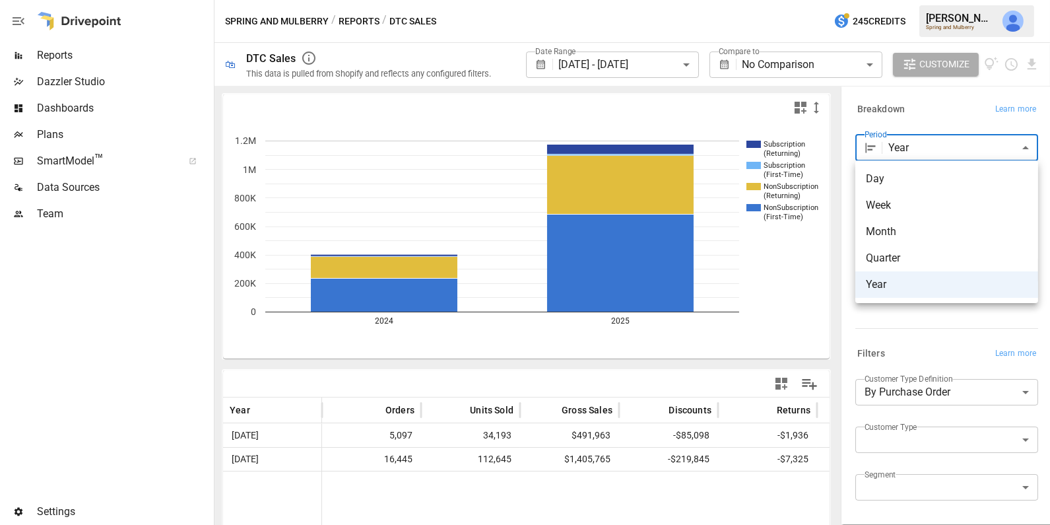
click at [915, 0] on body "**********" at bounding box center [525, 0] width 1050 height 0
click at [929, 118] on div at bounding box center [525, 262] width 1050 height 525
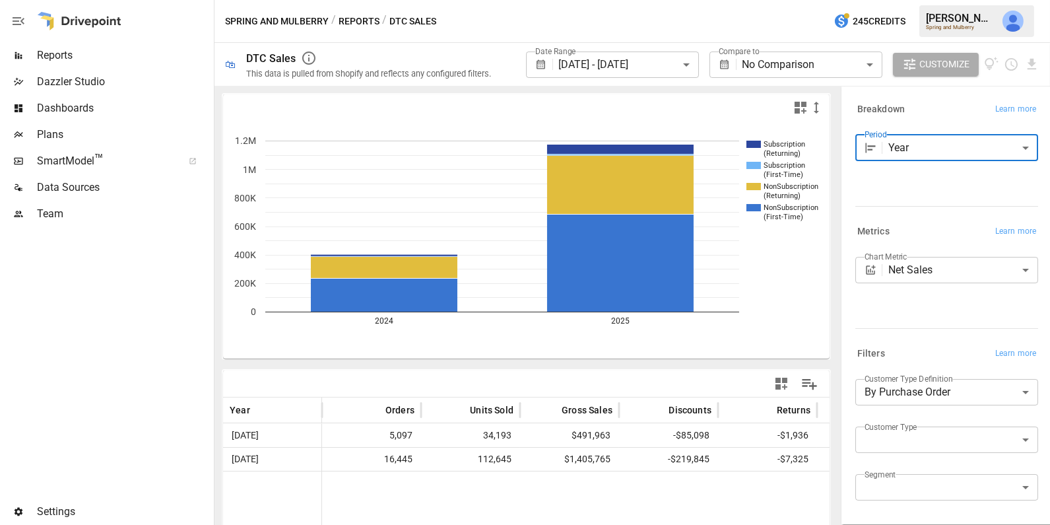
click at [912, 0] on body "**********" at bounding box center [525, 0] width 1050 height 0
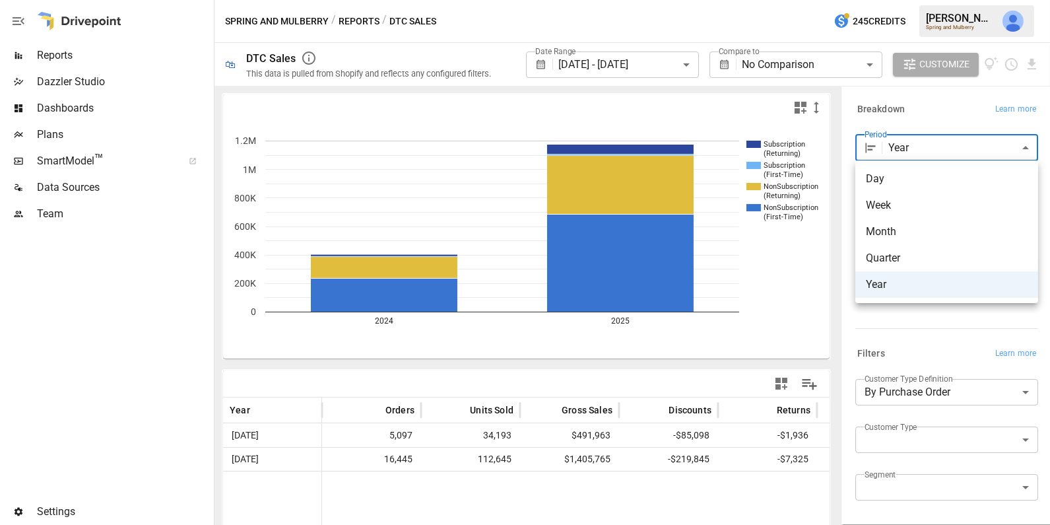
click at [961, 98] on div at bounding box center [525, 262] width 1050 height 525
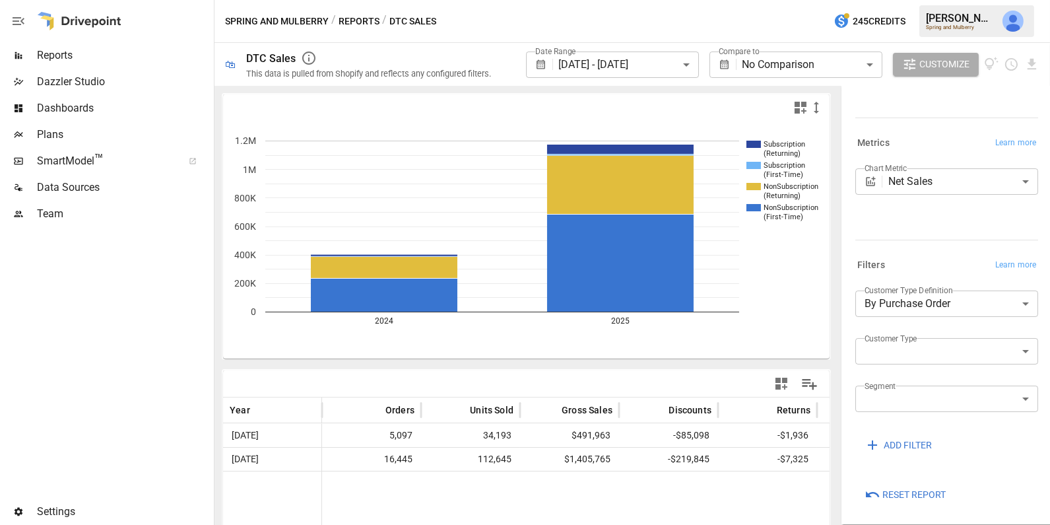
scroll to position [91, 0]
click at [902, 0] on body "**********" at bounding box center [525, 0] width 1050 height 0
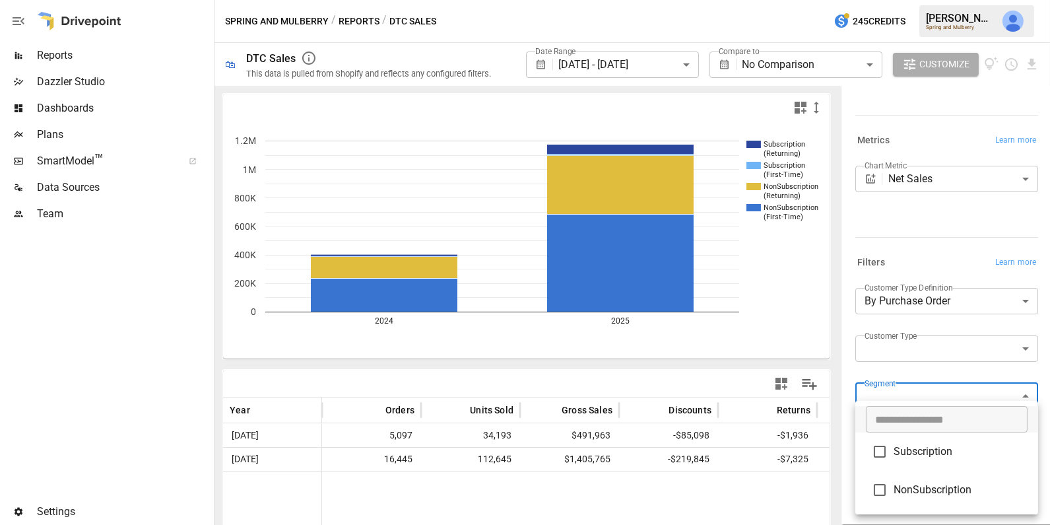
click at [917, 351] on div at bounding box center [525, 262] width 1050 height 525
